Goal: Task Accomplishment & Management: Manage account settings

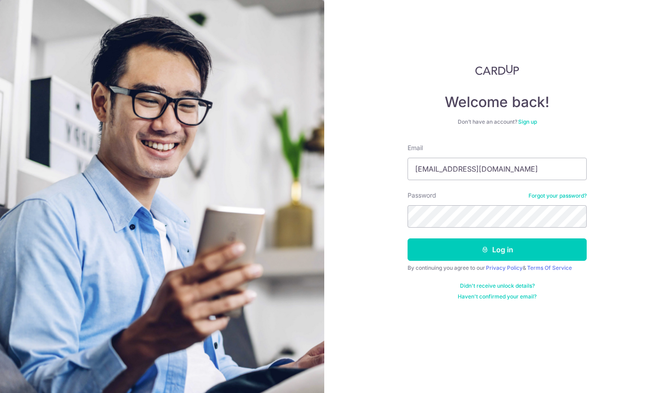
type input "[EMAIL_ADDRESS][DOMAIN_NAME]"
click at [418, 249] on button "Log in" at bounding box center [497, 249] width 179 height 22
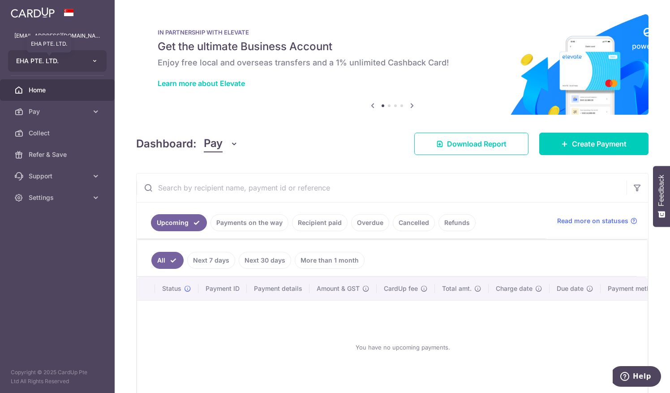
click at [56, 61] on span "EHA PTE. LTD." at bounding box center [49, 60] width 66 height 9
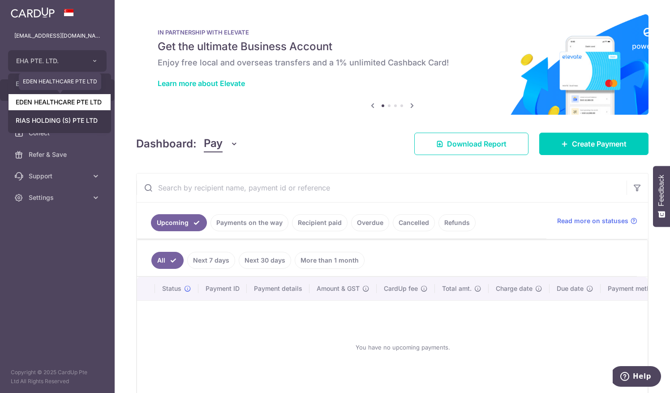
click at [52, 103] on link "EDEN HEALTHCARE PTE LTD" at bounding box center [60, 102] width 102 height 16
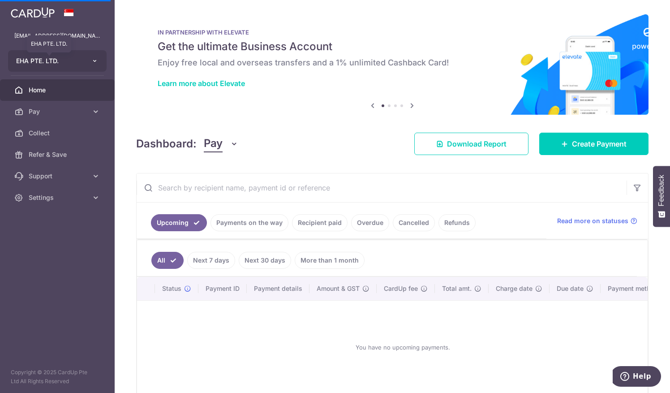
click at [46, 61] on span "EHA PTE. LTD." at bounding box center [49, 60] width 66 height 9
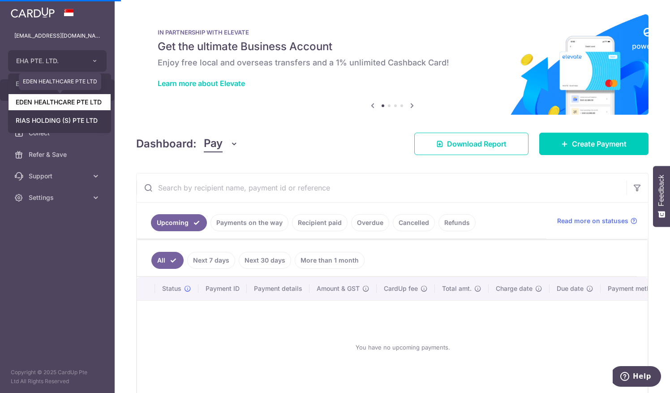
click at [45, 100] on link "EDEN HEALTHCARE PTE LTD" at bounding box center [60, 102] width 102 height 16
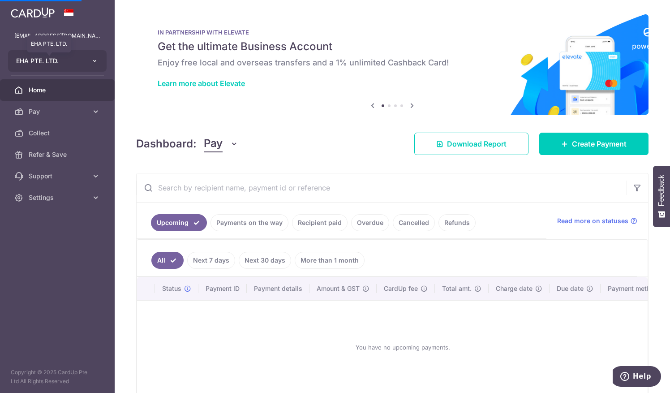
click at [40, 62] on span "EHA PTE. LTD." at bounding box center [49, 60] width 66 height 9
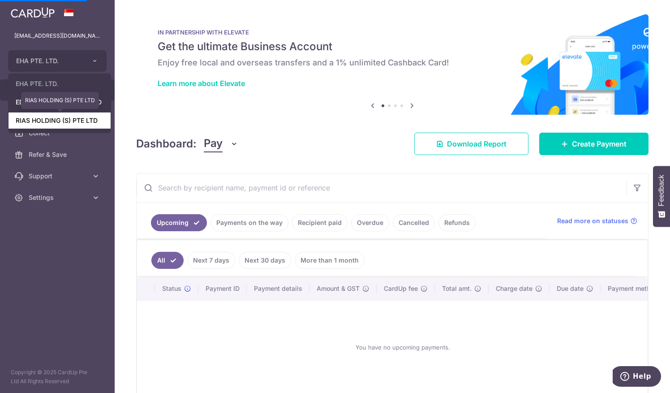
click at [51, 114] on link "RIAS HOLDING (S) PTE LTD" at bounding box center [60, 120] width 102 height 16
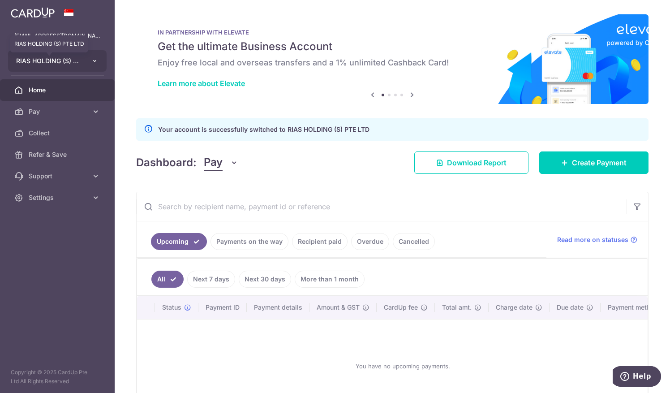
click at [47, 59] on span "RIAS HOLDING (S) PTE LTD" at bounding box center [49, 60] width 66 height 9
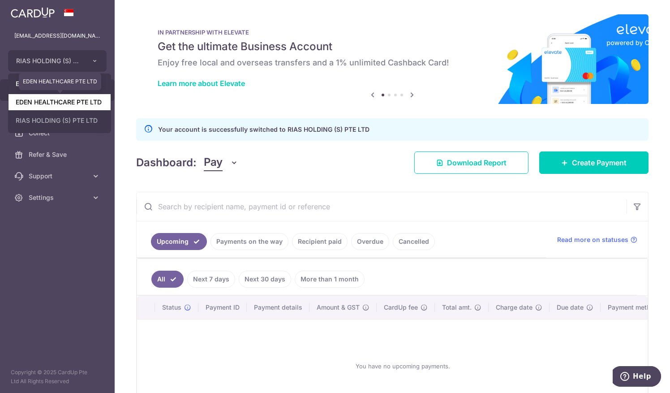
click at [48, 103] on link "EDEN HEALTHCARE PTE LTD" at bounding box center [60, 102] width 102 height 16
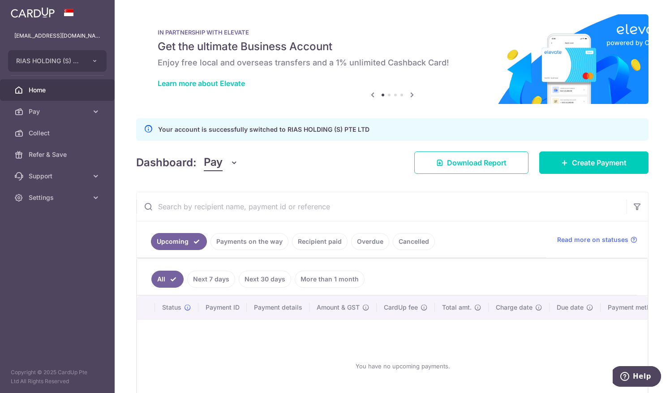
click at [48, 103] on link "Pay" at bounding box center [57, 111] width 115 height 21
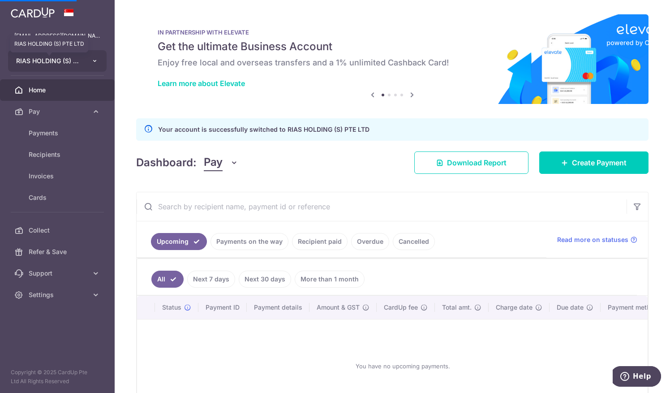
click at [52, 60] on span "RIAS HOLDING (S) PTE LTD" at bounding box center [49, 60] width 66 height 9
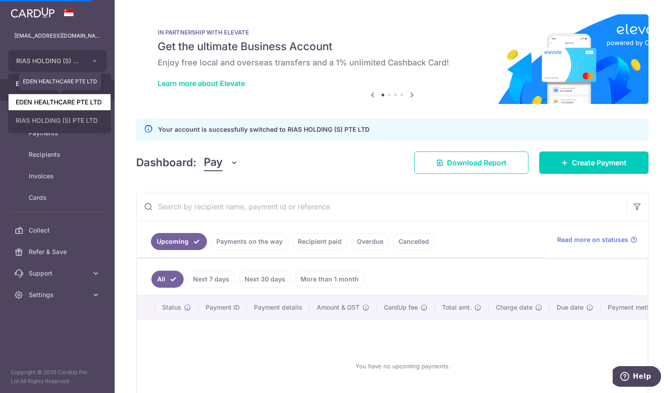
click at [57, 102] on link "EDEN HEALTHCARE PTE LTD" at bounding box center [60, 102] width 102 height 16
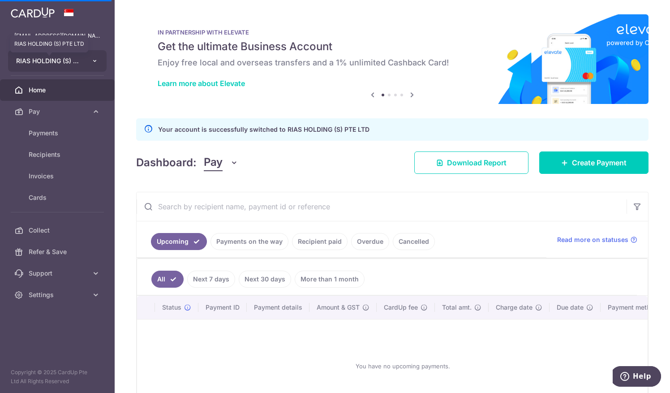
click at [49, 57] on span "RIAS HOLDING (S) PTE LTD" at bounding box center [49, 60] width 66 height 9
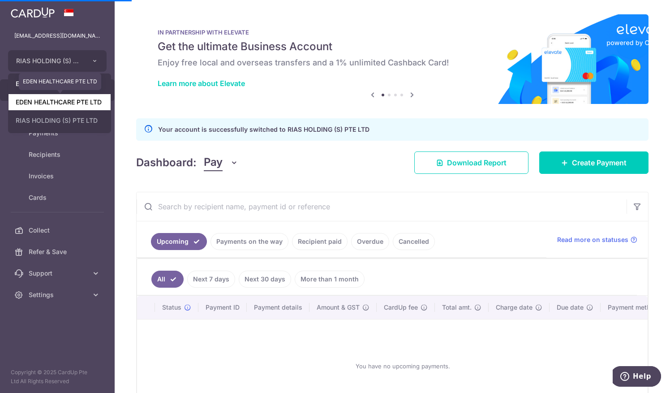
click at [57, 100] on link "EDEN HEALTHCARE PTE LTD" at bounding box center [60, 102] width 102 height 16
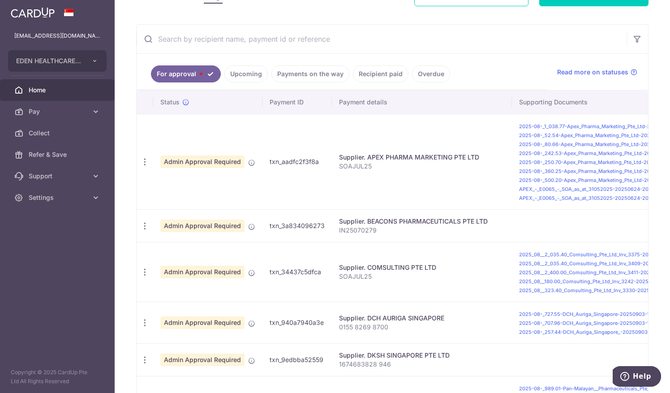
scroll to position [140, 0]
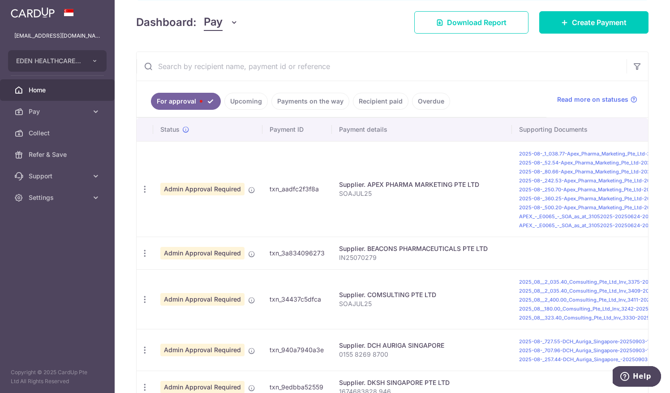
click at [184, 227] on td "Admin Approval Required" at bounding box center [207, 188] width 109 height 95
click at [462, 21] on span "Download Report" at bounding box center [477, 22] width 60 height 11
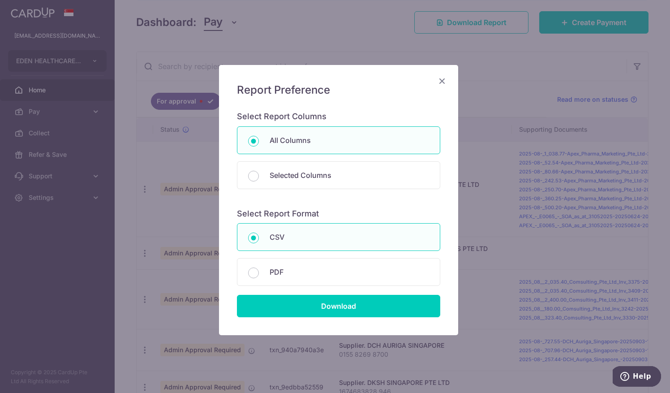
click at [488, 74] on div "Report Preference Select Report Columns All Columns Selected Columns Payment Id…" at bounding box center [335, 196] width 670 height 393
